Goal: Task Accomplishment & Management: Use online tool/utility

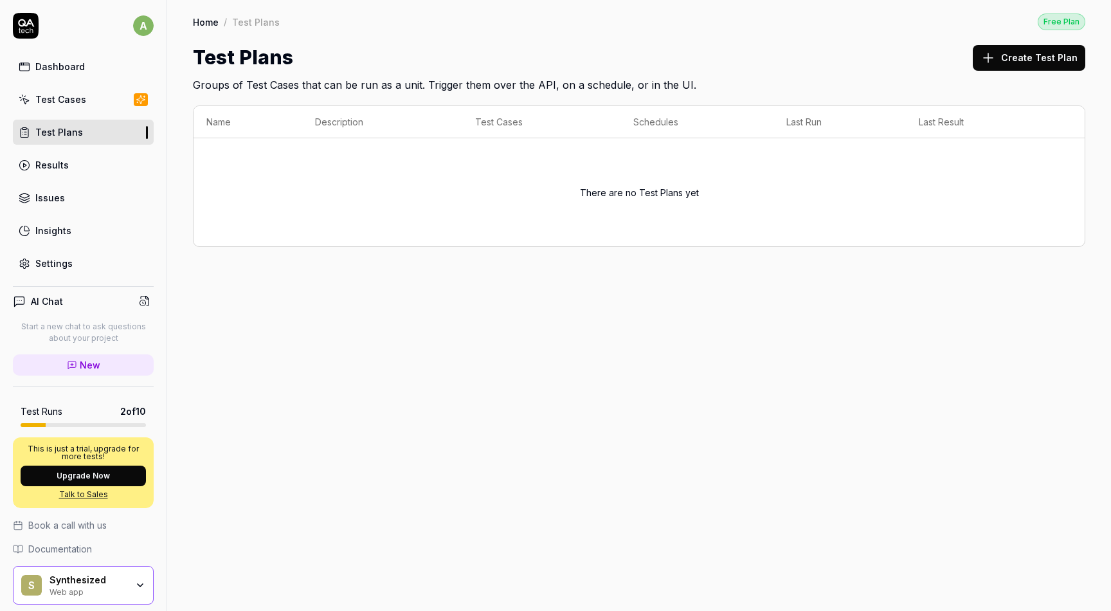
click at [84, 103] on link "Test Cases" at bounding box center [83, 99] width 141 height 25
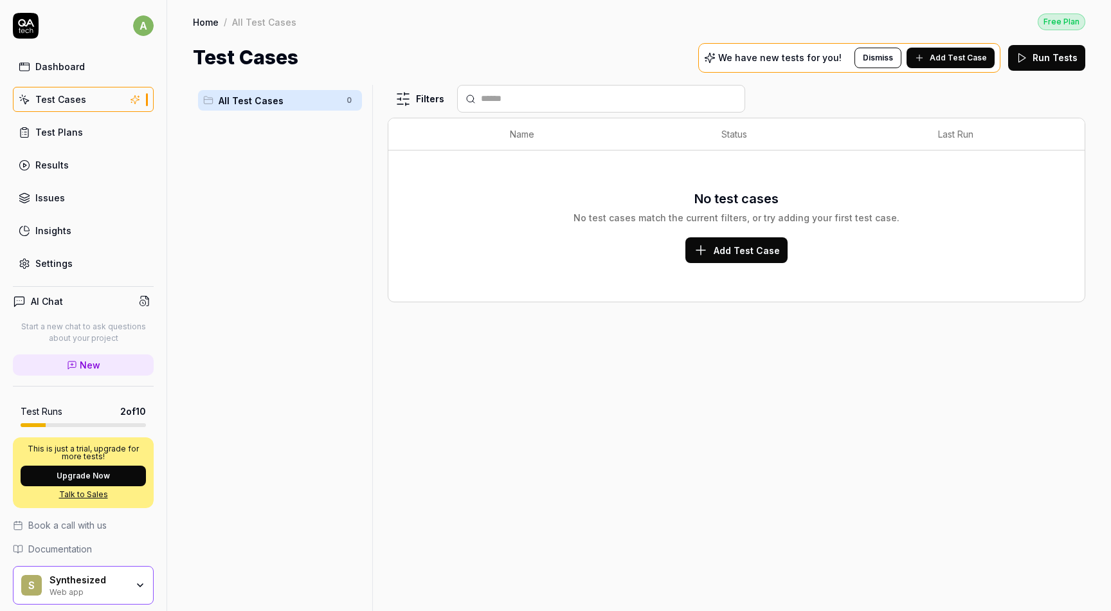
click at [303, 104] on span "All Test Cases" at bounding box center [279, 101] width 120 height 14
click at [73, 62] on div "Dashboard" at bounding box center [60, 67] width 50 height 14
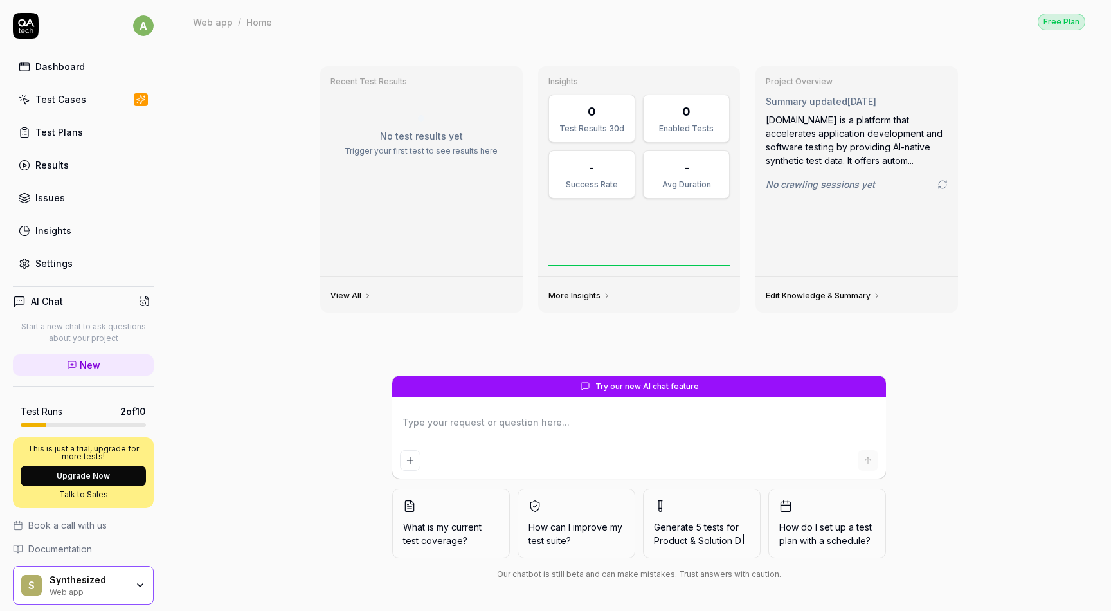
scroll to position [43, 0]
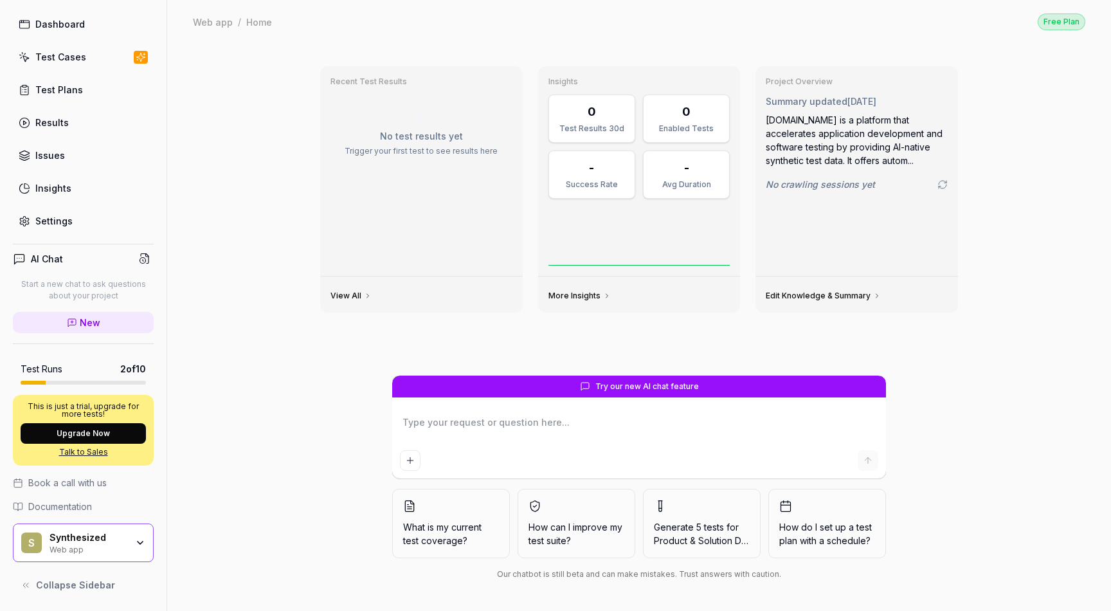
click at [134, 548] on div "Synthesized Web app" at bounding box center [93, 543] width 86 height 22
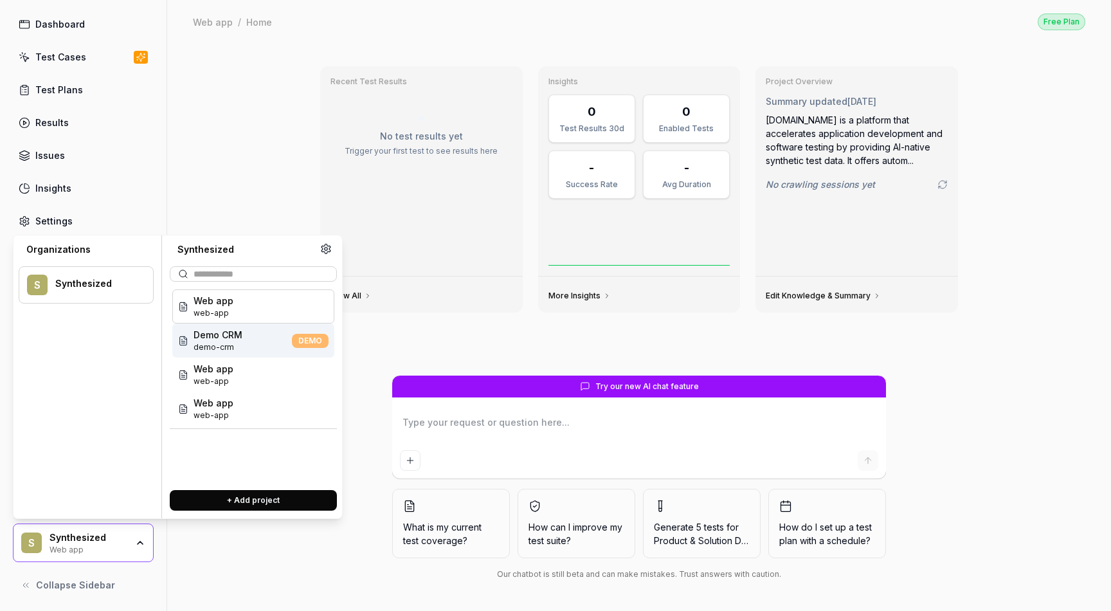
click at [226, 346] on span "demo-crm" at bounding box center [218, 347] width 49 height 12
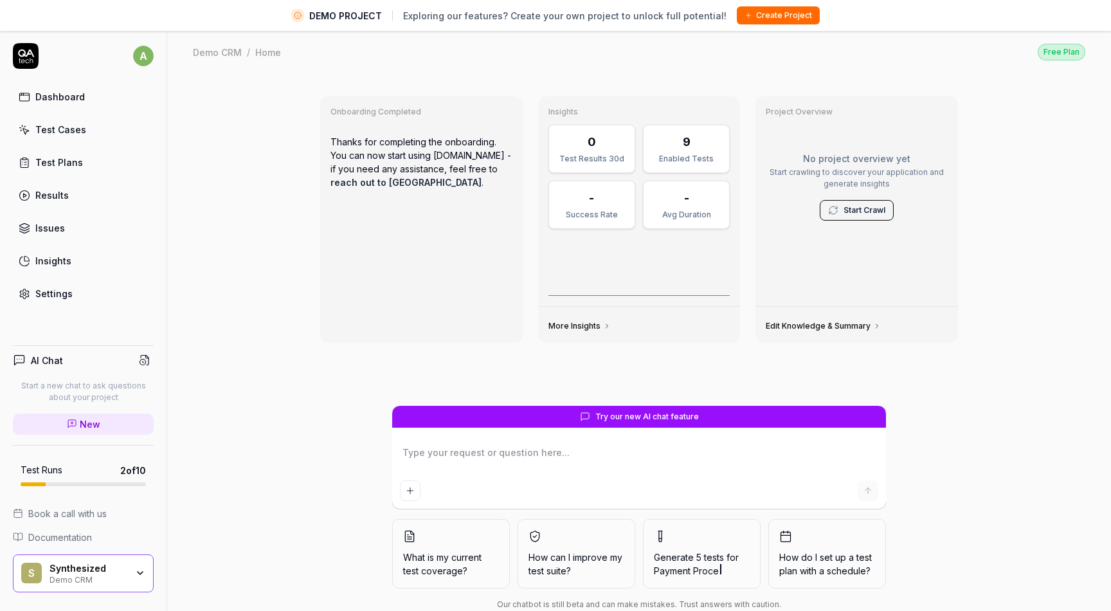
click at [70, 130] on div "Test Cases" at bounding box center [60, 130] width 51 height 14
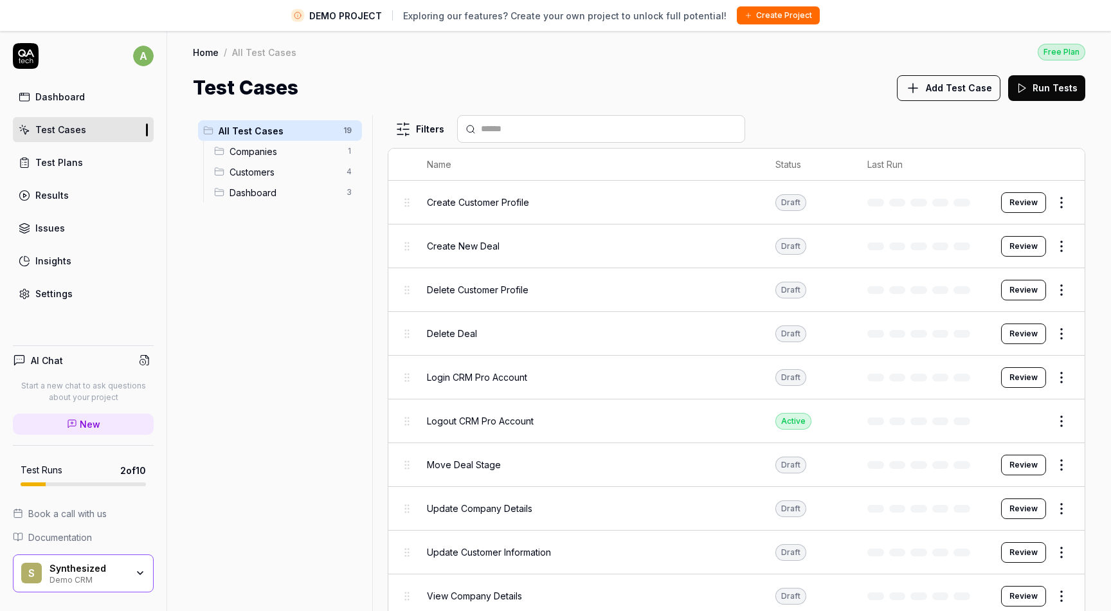
click at [1019, 205] on button "Review" at bounding box center [1023, 202] width 45 height 21
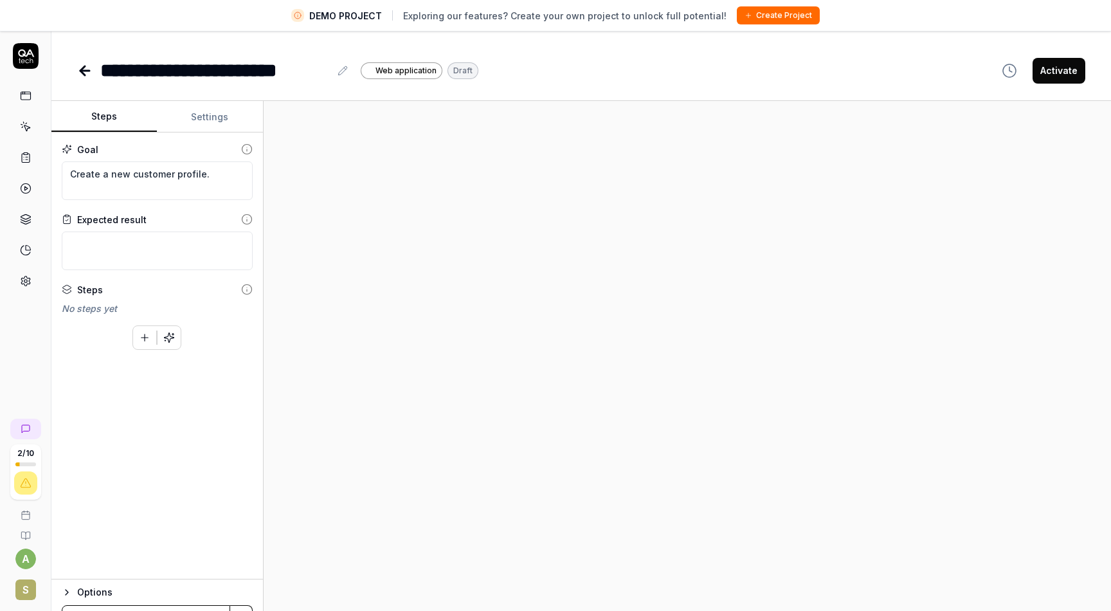
click at [206, 118] on button "Settings" at bounding box center [209, 117] width 105 height 31
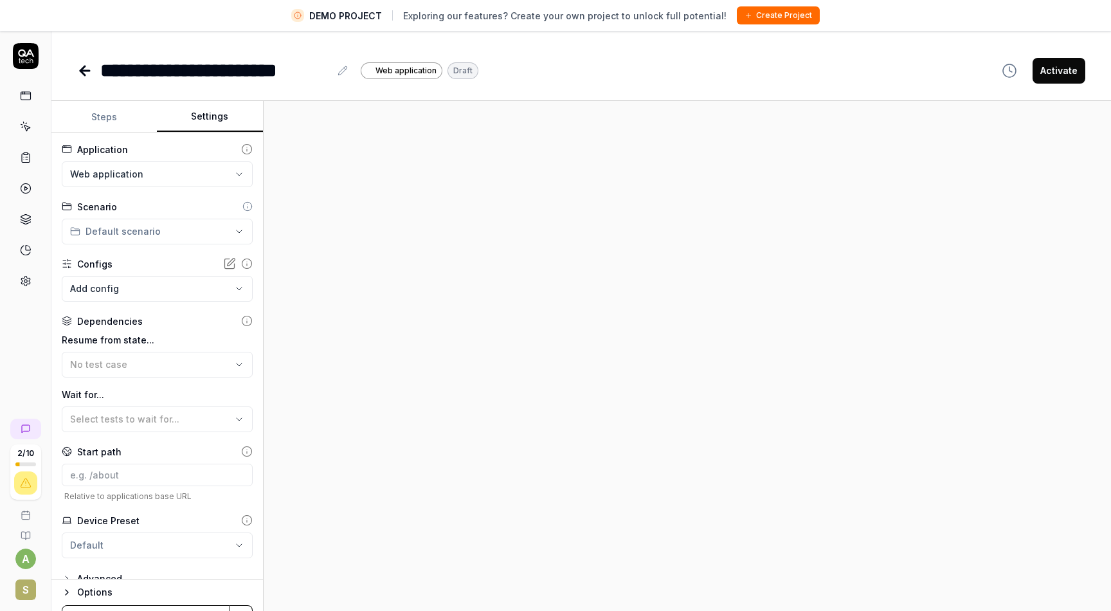
scroll to position [17, 0]
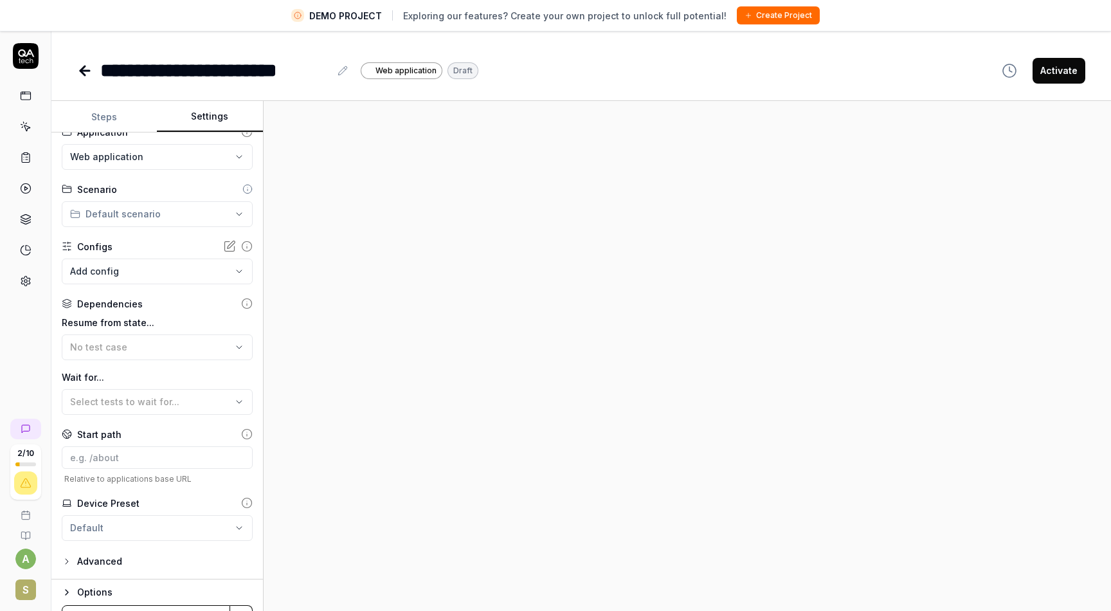
click at [1051, 75] on button "Activate" at bounding box center [1059, 71] width 53 height 26
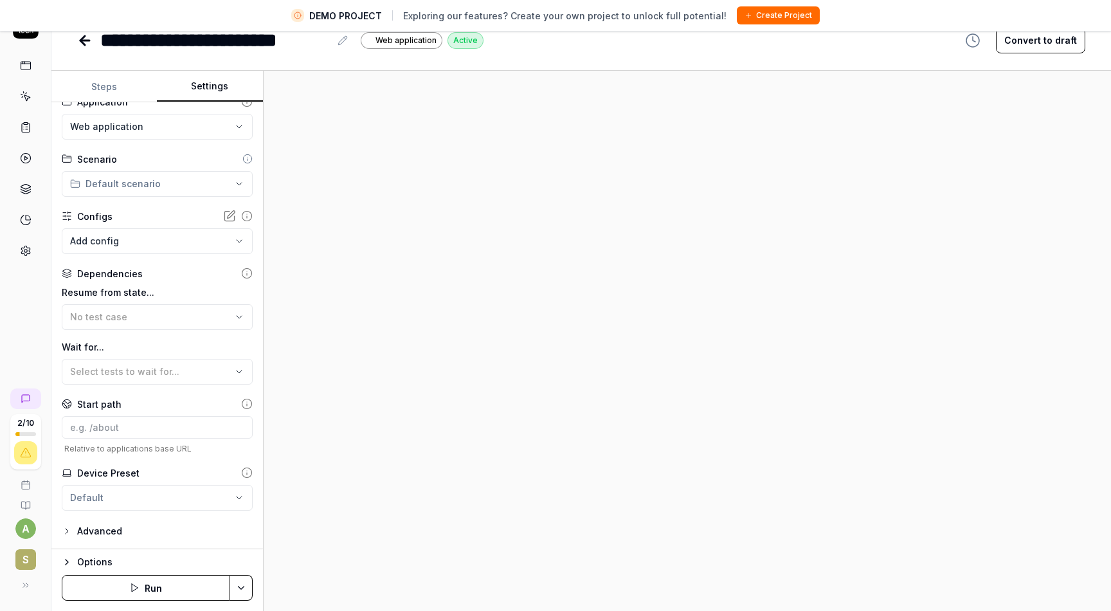
click at [141, 584] on button "Run" at bounding box center [146, 588] width 168 height 26
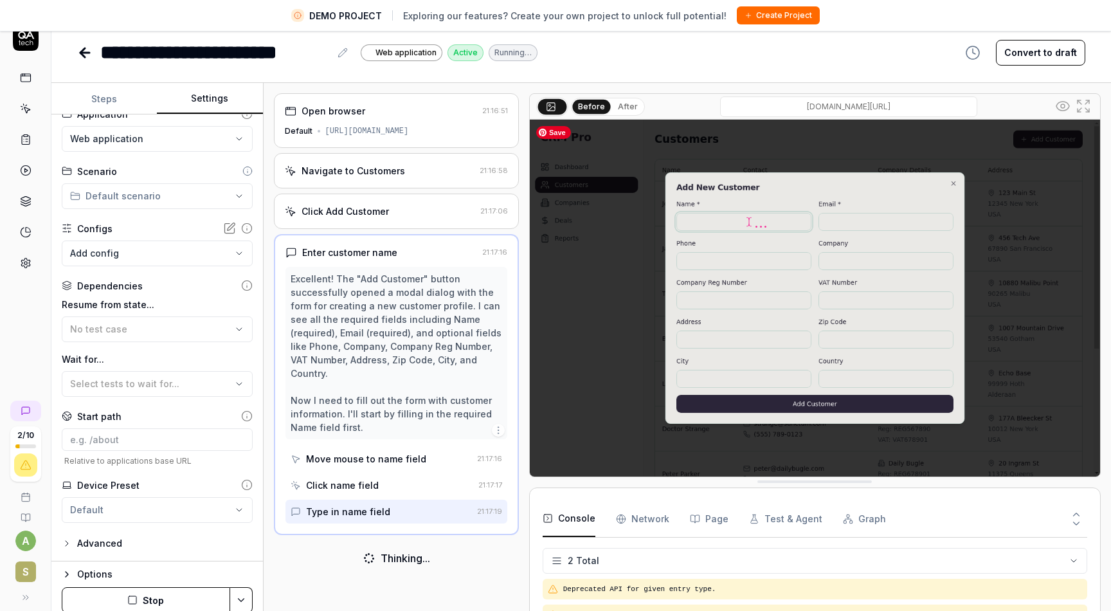
scroll to position [30, 0]
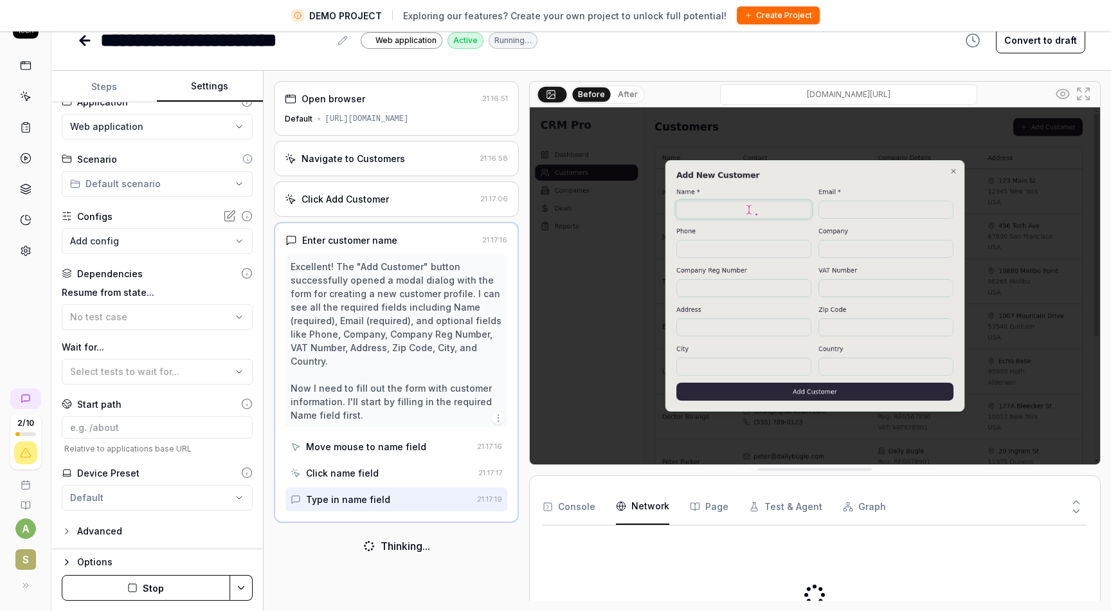
click at [633, 508] on Requests "Network" at bounding box center [642, 507] width 53 height 36
click at [714, 509] on button "Page" at bounding box center [709, 507] width 39 height 36
click at [784, 505] on button "Test & Agent" at bounding box center [785, 507] width 73 height 36
click at [859, 505] on button "Graph" at bounding box center [864, 507] width 43 height 36
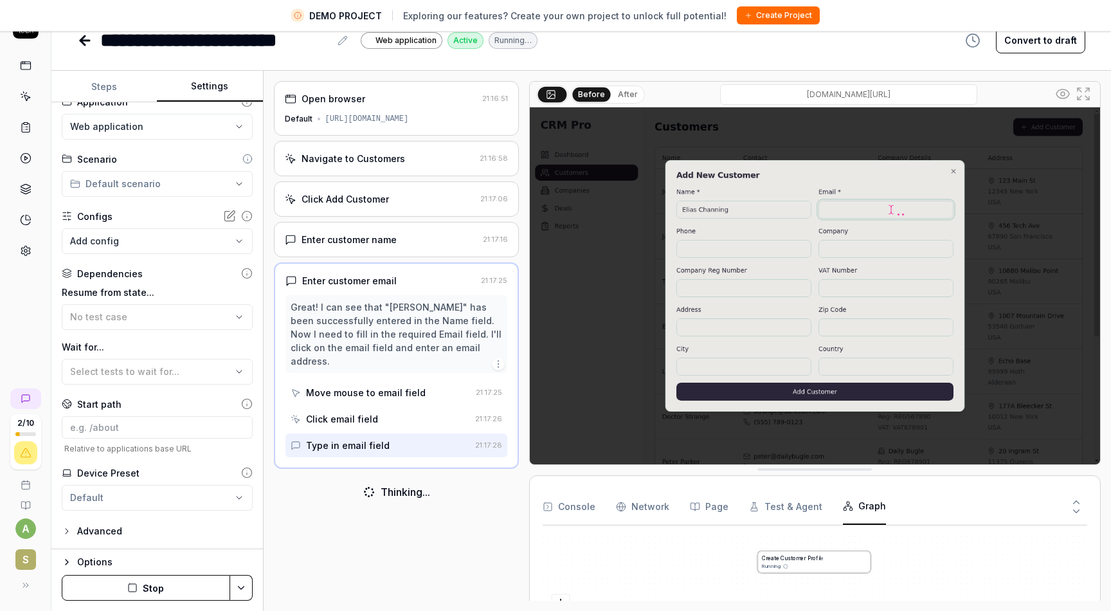
click at [777, 510] on button "Test & Agent" at bounding box center [785, 507] width 73 height 36
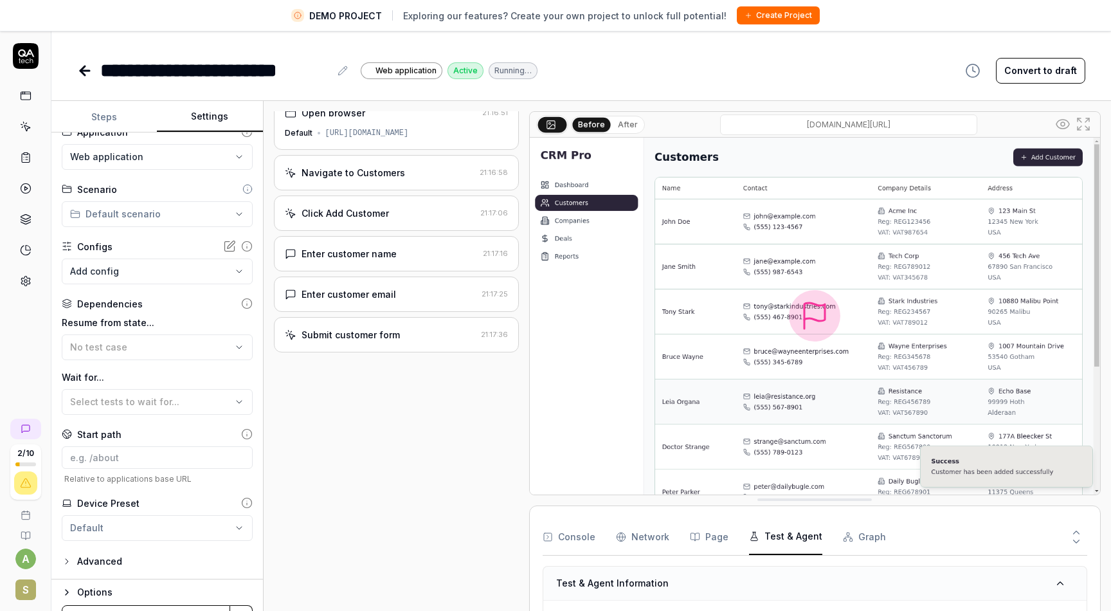
scroll to position [0, 0]
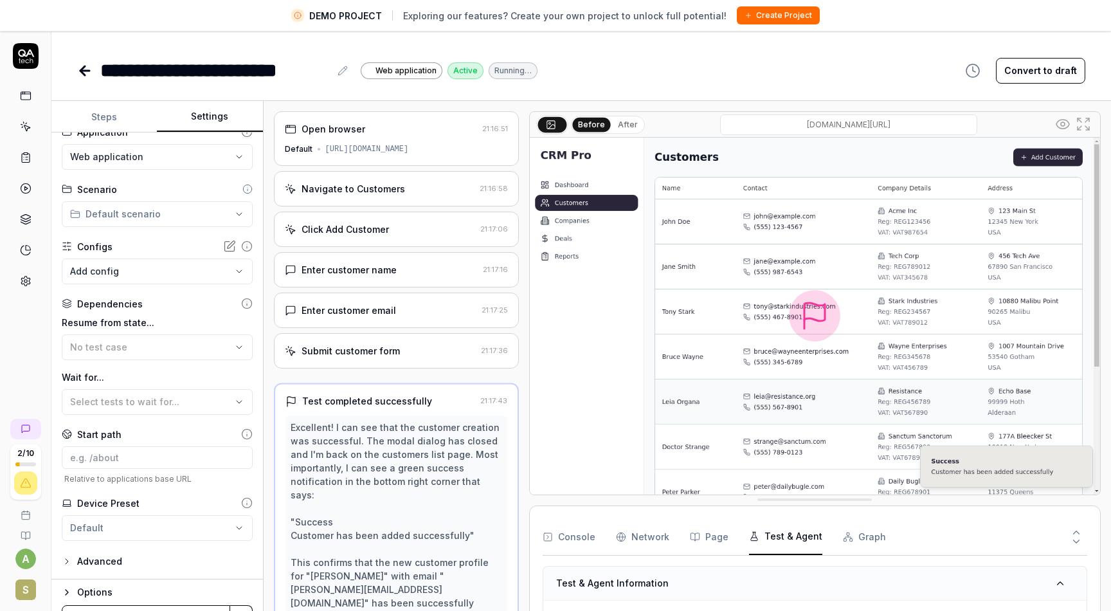
click at [345, 72] on icon at bounding box center [343, 71] width 10 height 10
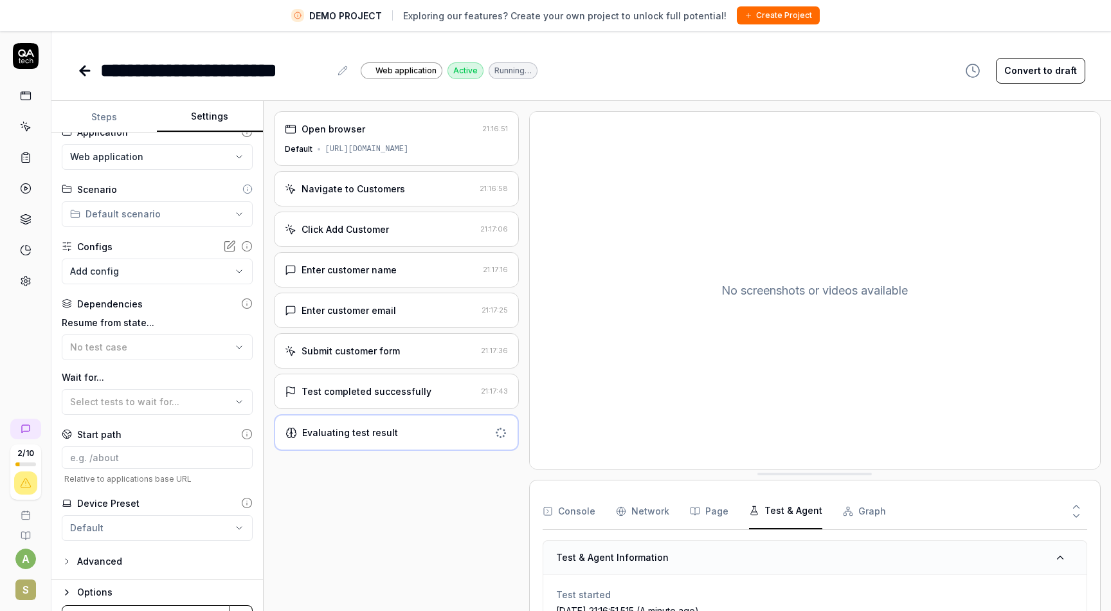
scroll to position [30, 0]
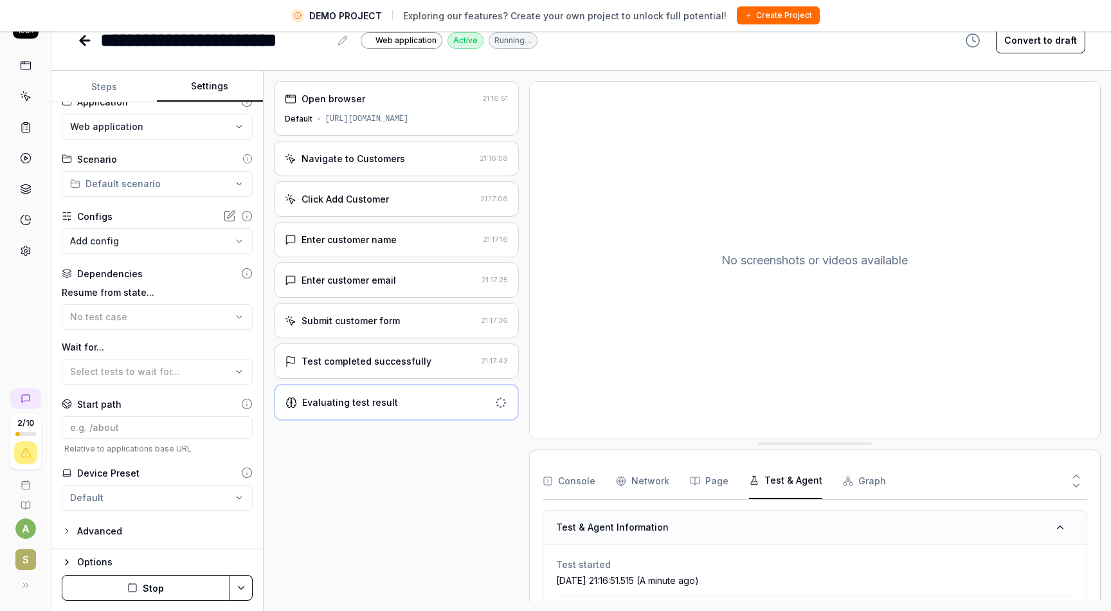
click at [396, 104] on div "Open browser" at bounding box center [381, 99] width 192 height 14
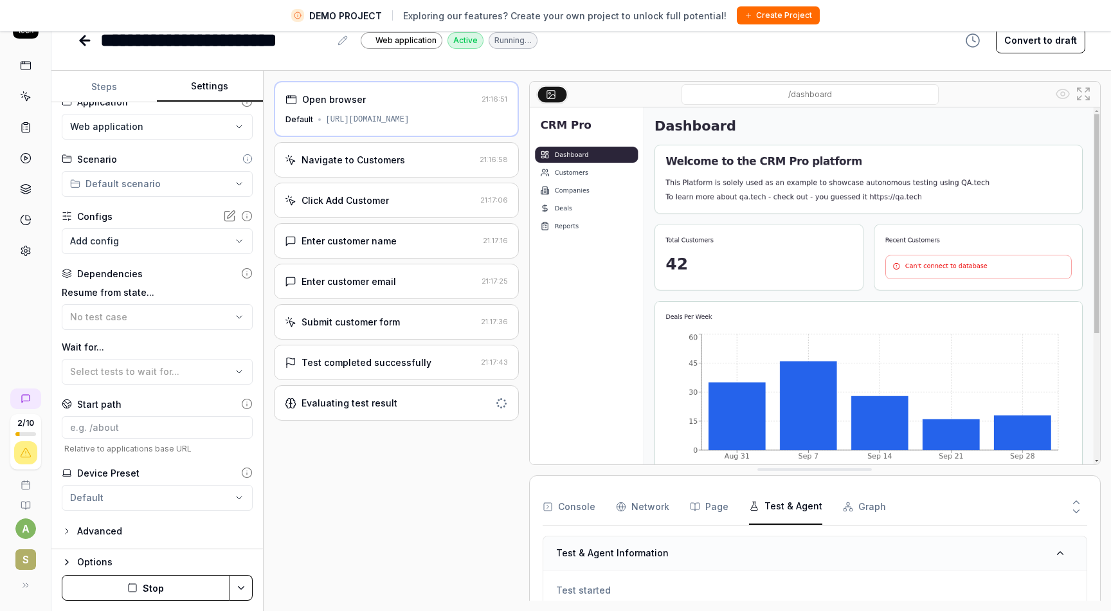
click at [405, 154] on div "Navigate to Customers" at bounding box center [380, 160] width 190 height 14
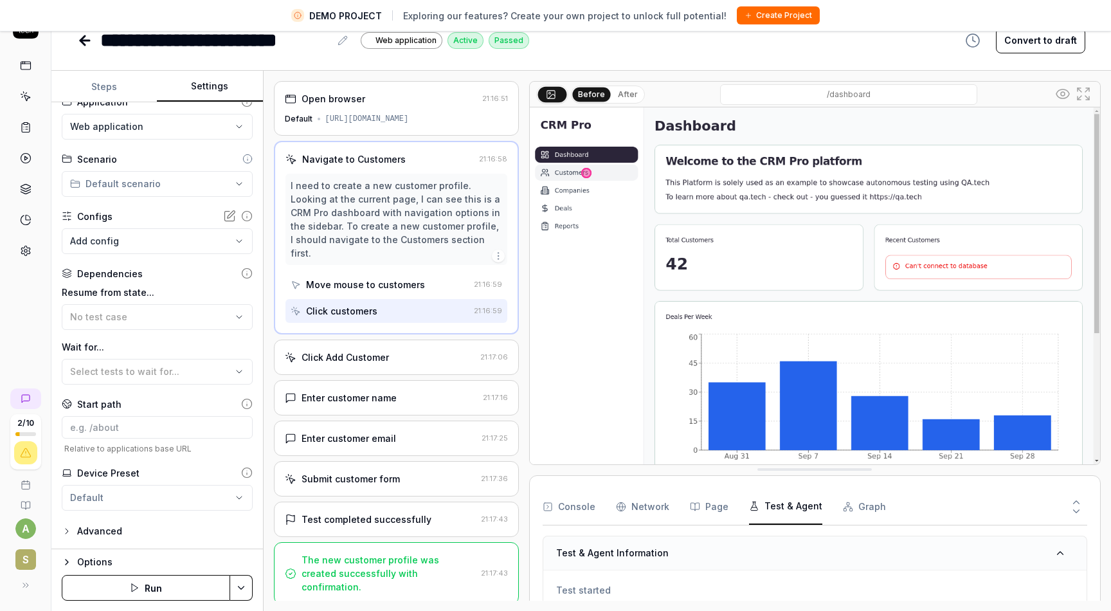
click at [439, 350] on div "Click Add Customer" at bounding box center [380, 357] width 190 height 14
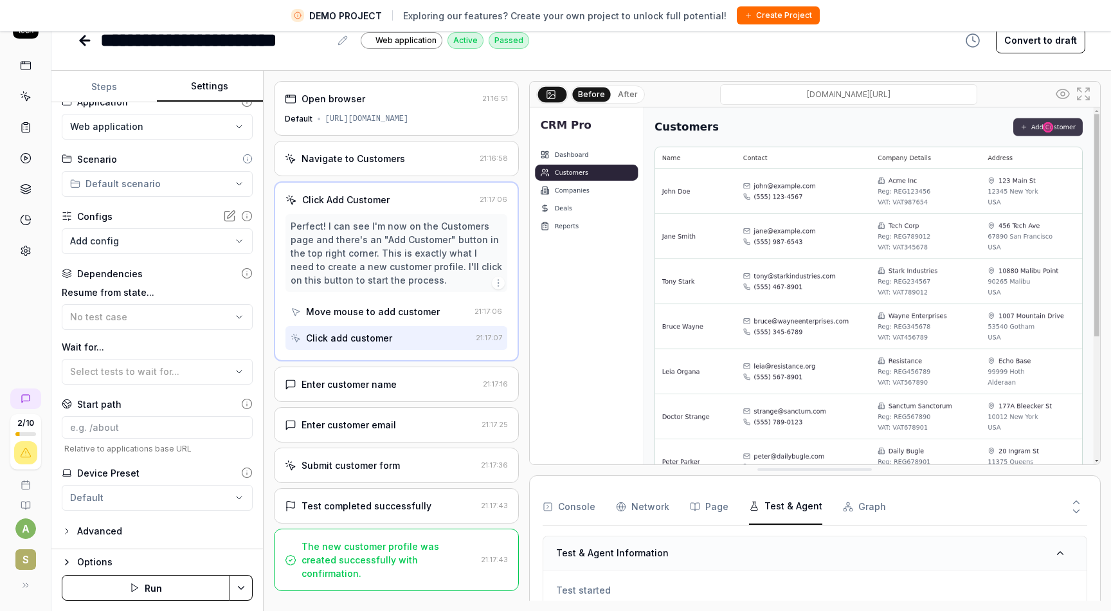
click at [437, 388] on div "Enter customer name" at bounding box center [381, 384] width 193 height 14
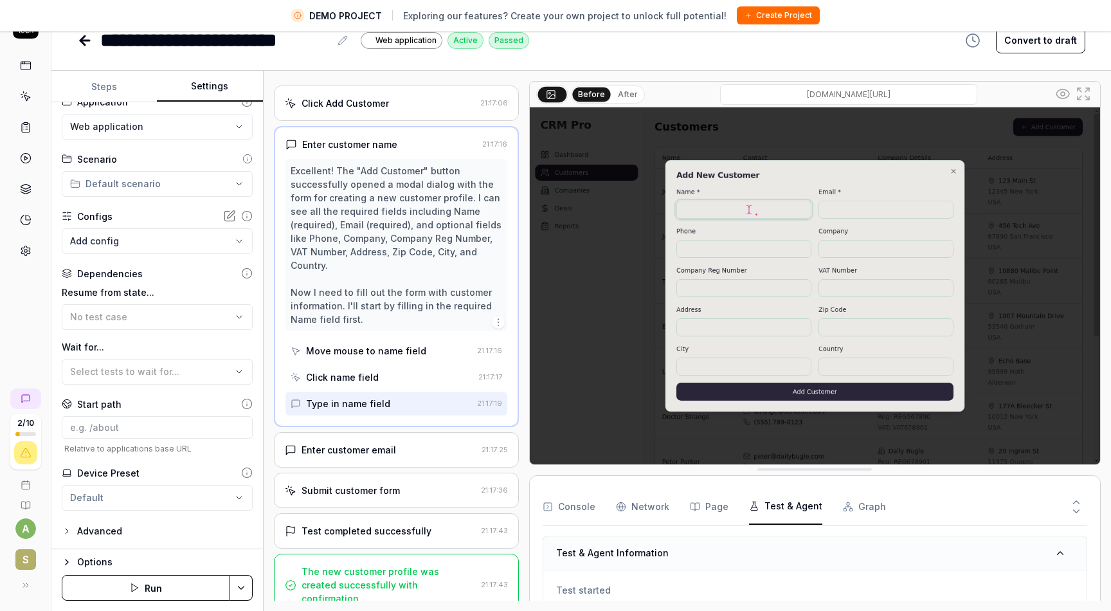
scroll to position [98, 0]
click at [427, 449] on div "Enter customer email" at bounding box center [381, 448] width 192 height 14
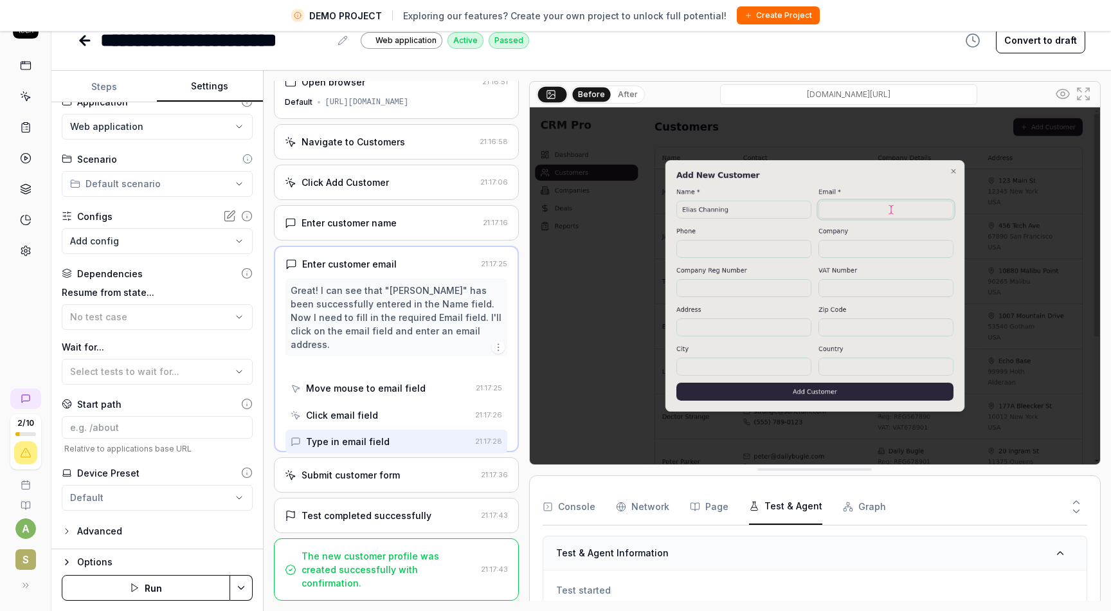
scroll to position [0, 0]
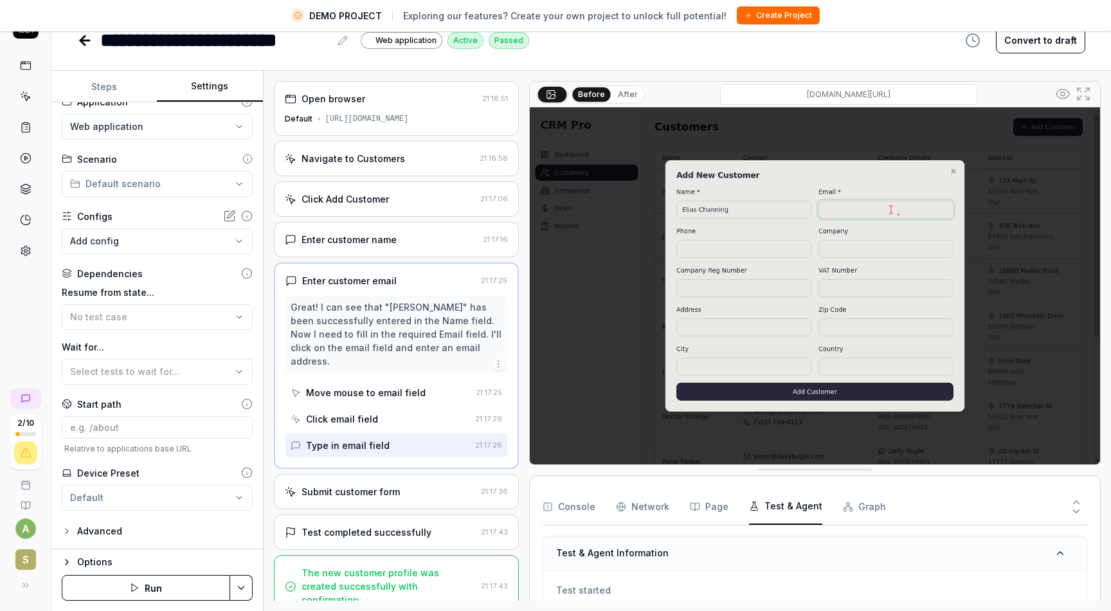
click at [433, 485] on div "Submit customer form" at bounding box center [380, 492] width 191 height 14
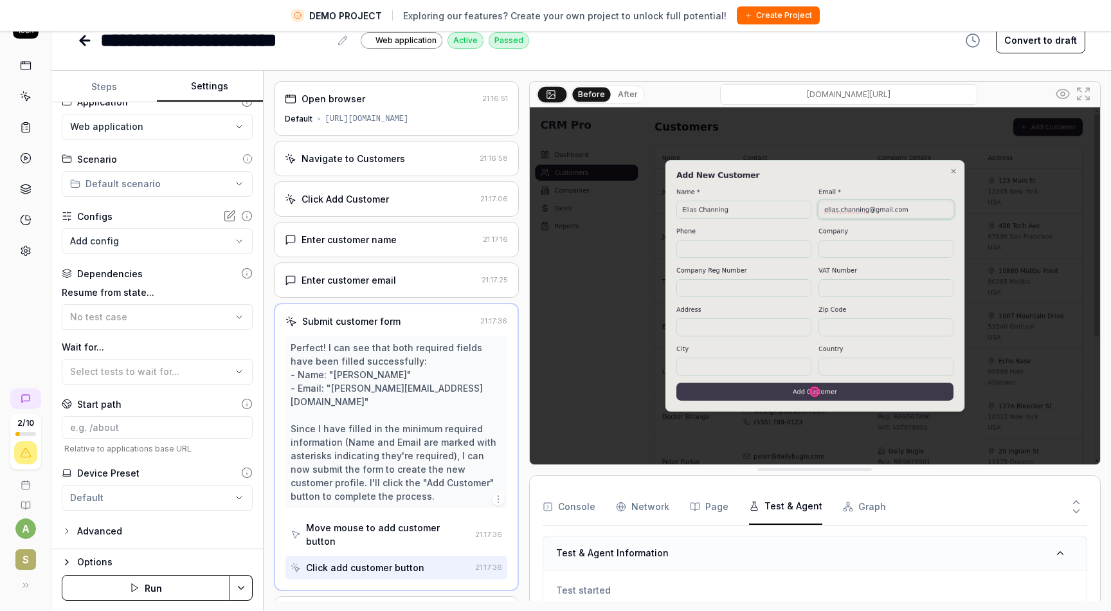
scroll to position [58, 0]
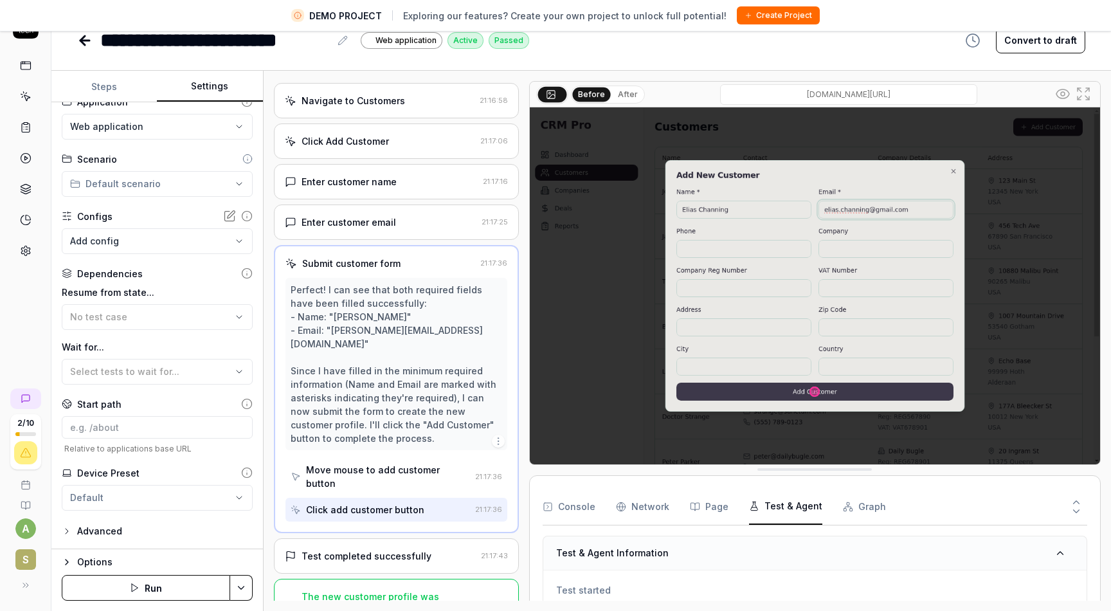
click at [372, 549] on div "Test completed successfully" at bounding box center [367, 556] width 130 height 14
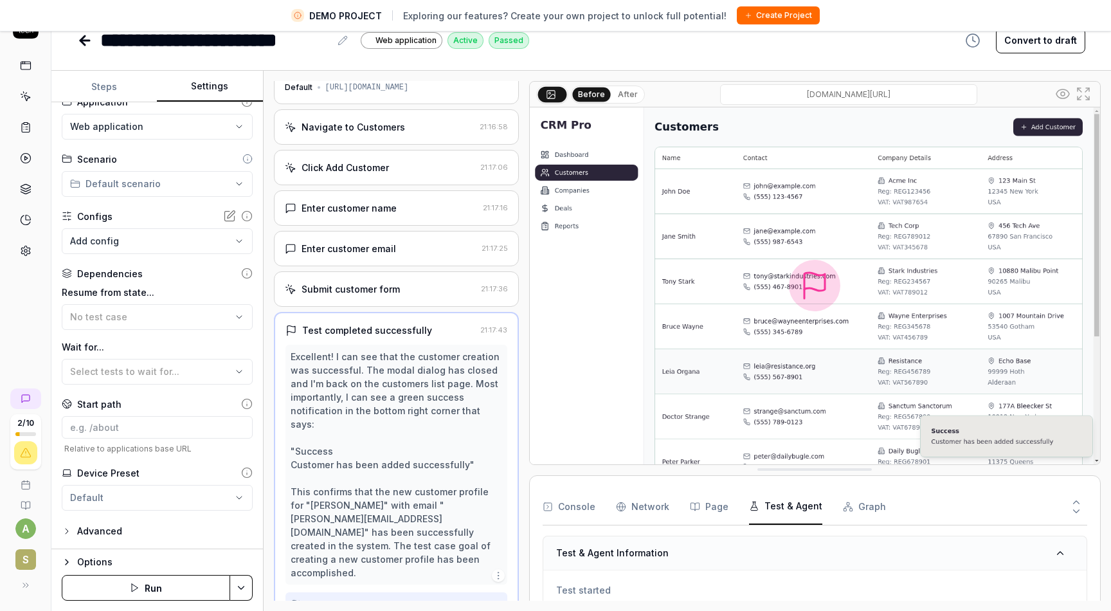
scroll to position [86, 0]
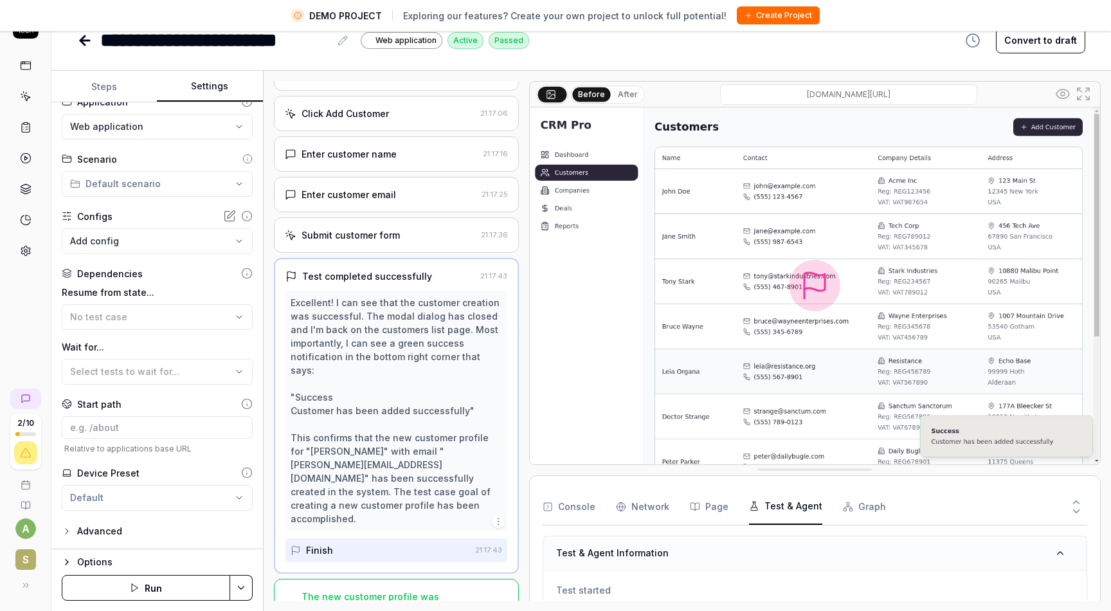
click at [855, 512] on button "Graph" at bounding box center [864, 507] width 43 height 36
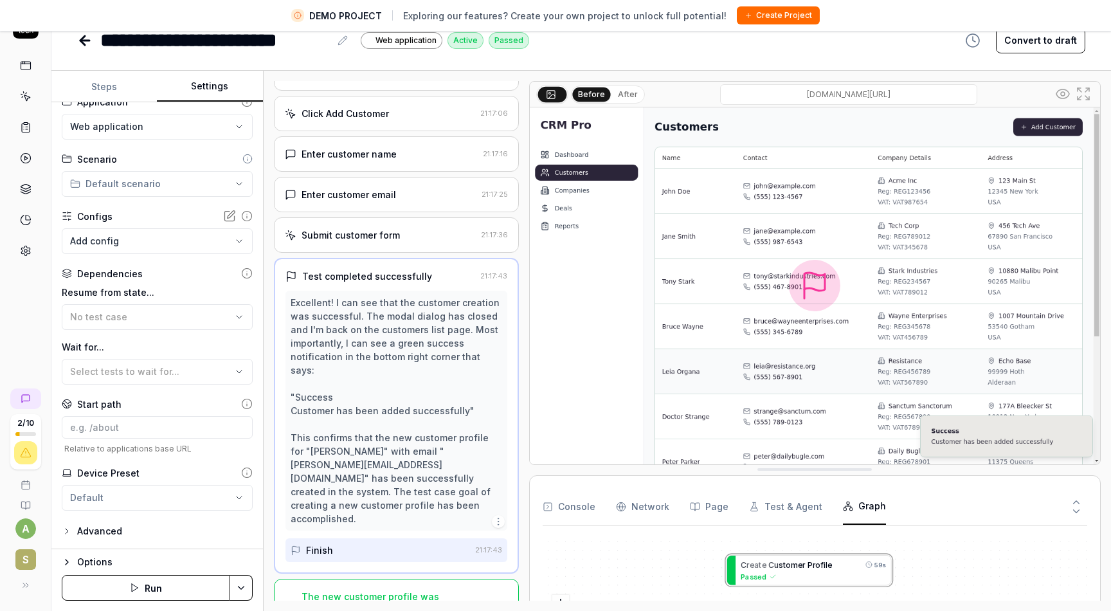
click at [780, 505] on button "Test & Agent" at bounding box center [785, 507] width 73 height 36
click at [710, 505] on button "Page" at bounding box center [709, 507] width 39 height 36
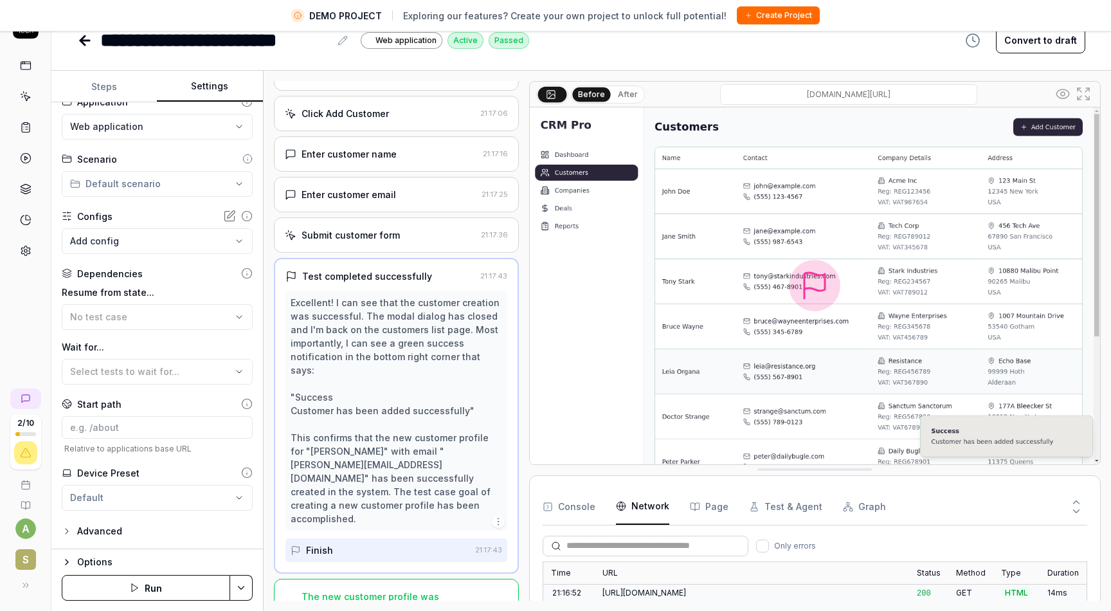
click at [647, 512] on Requests "Network" at bounding box center [642, 507] width 53 height 36
click at [575, 505] on button "Console" at bounding box center [569, 507] width 53 height 36
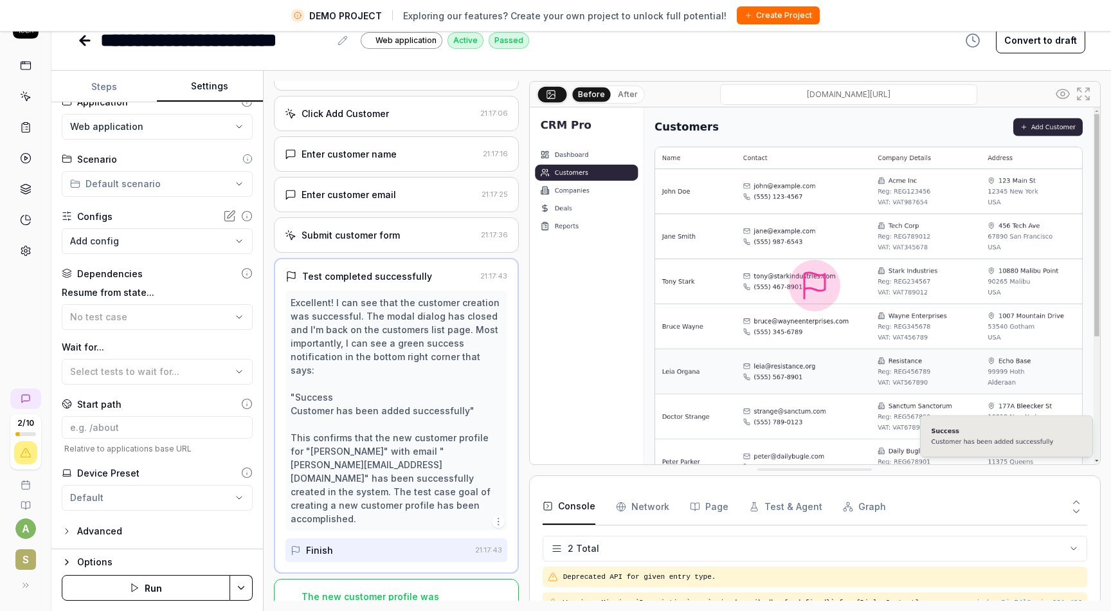
scroll to position [0, 0]
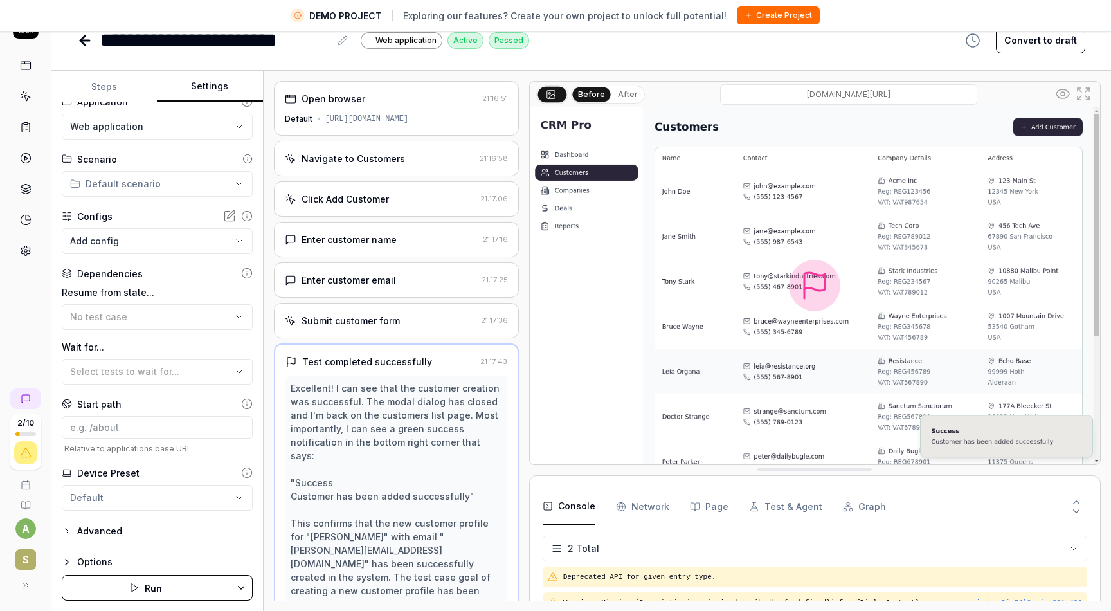
click at [93, 87] on button "Steps" at bounding box center [103, 86] width 105 height 31
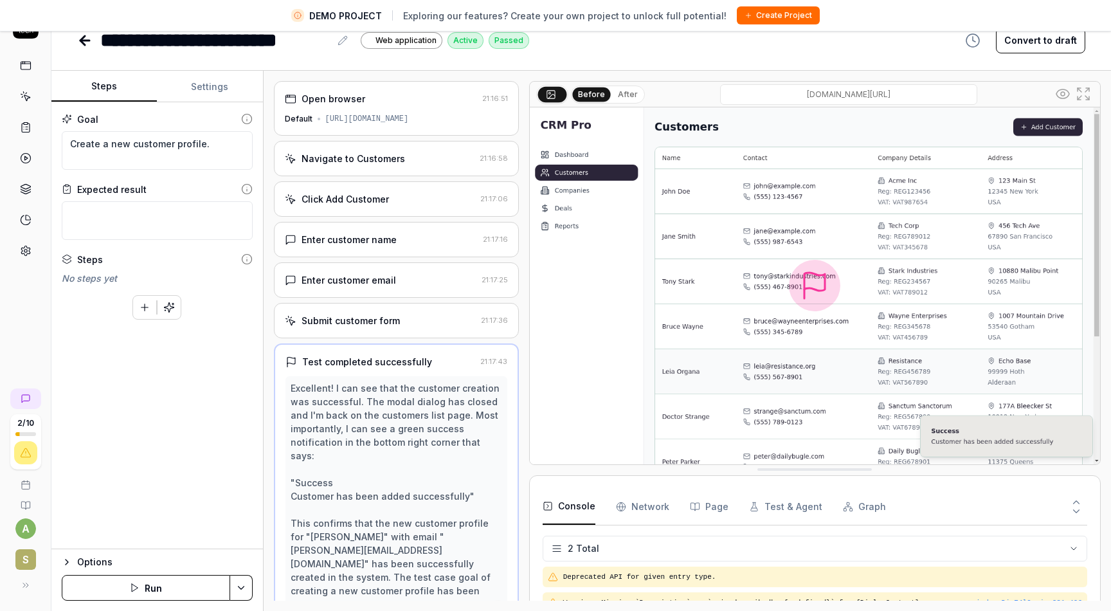
click at [249, 118] on icon at bounding box center [247, 119] width 12 height 12
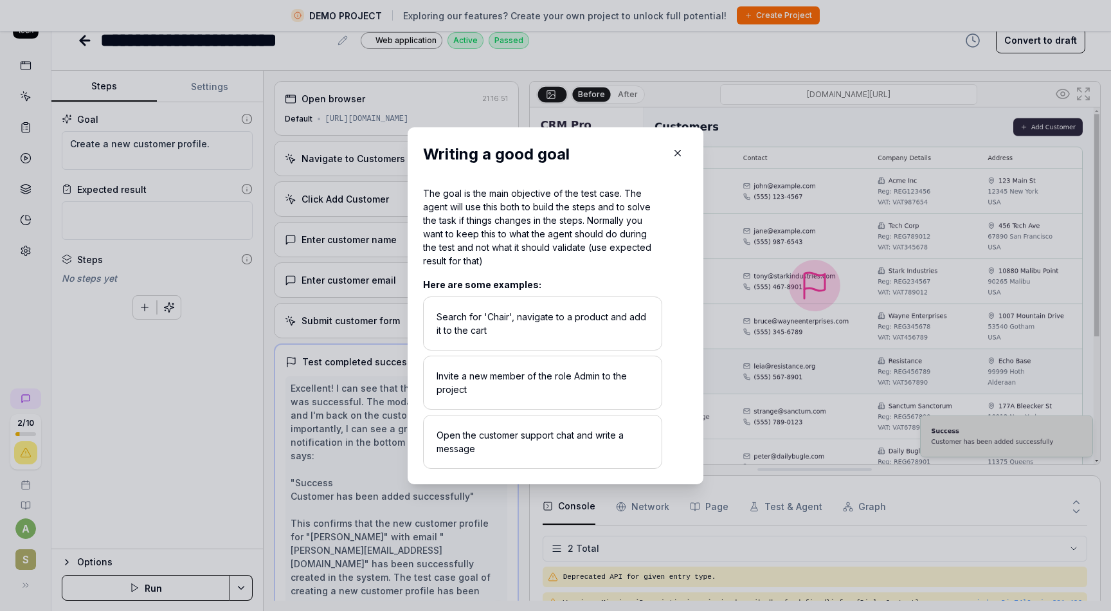
click at [677, 154] on icon "button" at bounding box center [678, 153] width 6 height 6
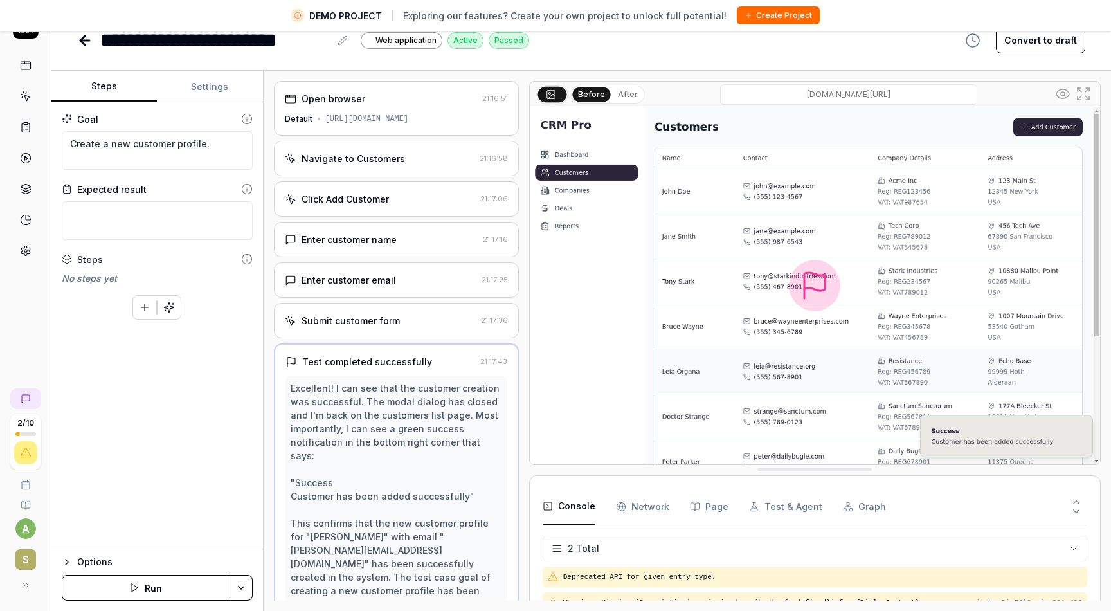
click at [248, 188] on icon at bounding box center [247, 189] width 12 height 12
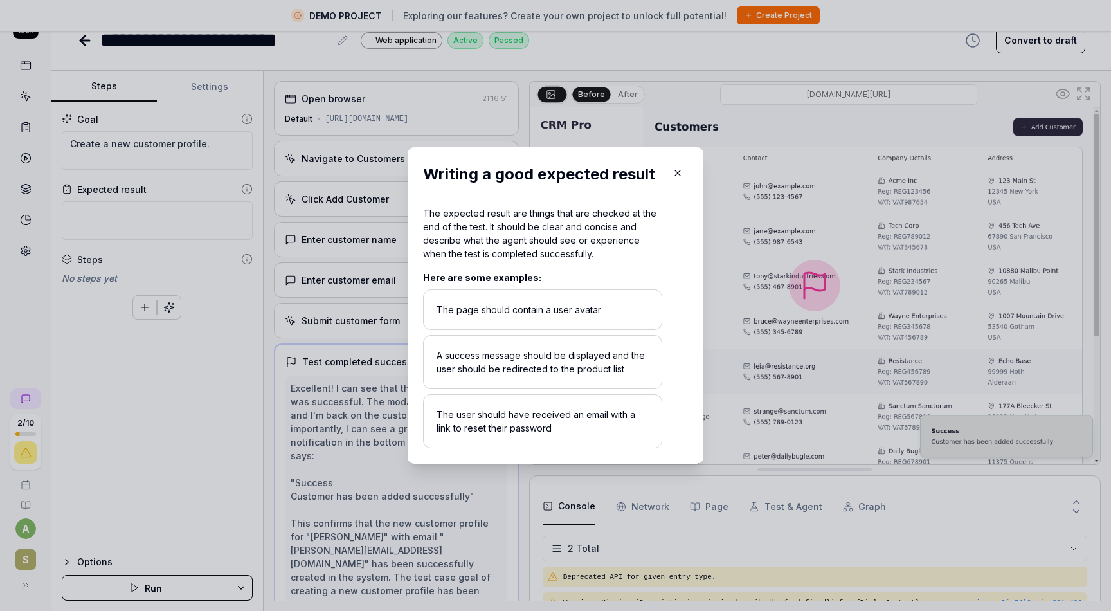
click at [680, 172] on icon "button" at bounding box center [678, 173] width 12 height 12
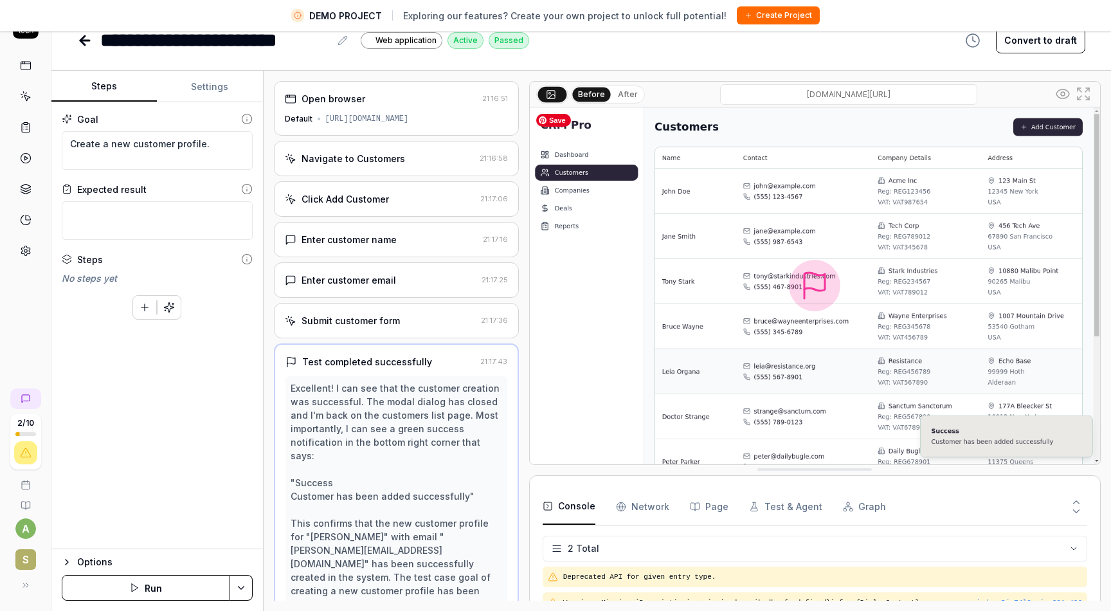
type textarea "*"
